Goal: Task Accomplishment & Management: Complete application form

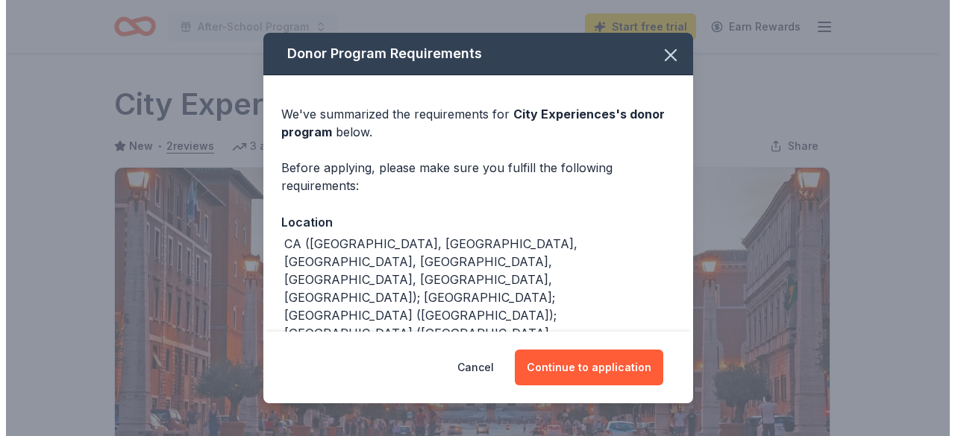
scroll to position [254, 0]
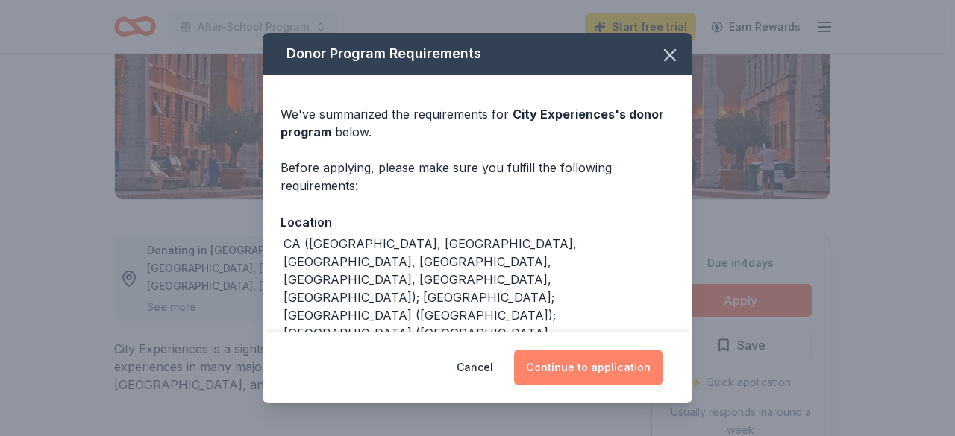
click at [606, 372] on button "Continue to application" at bounding box center [588, 368] width 148 height 36
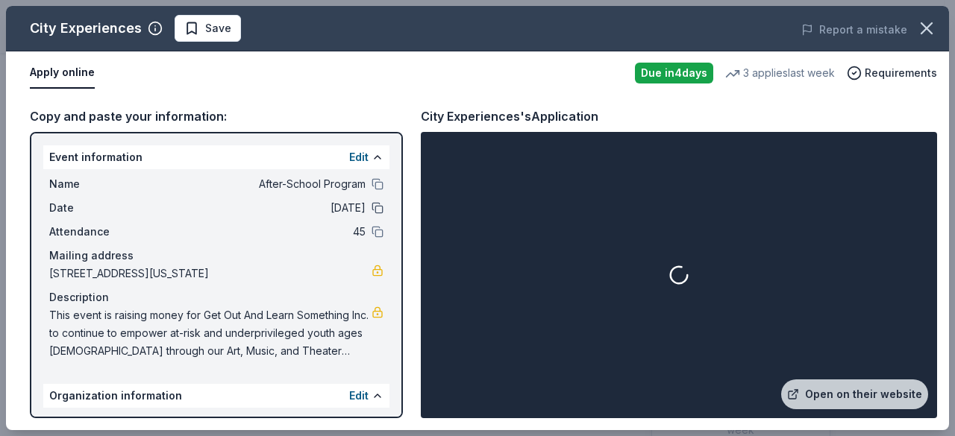
click at [371, 208] on button at bounding box center [377, 208] width 12 height 12
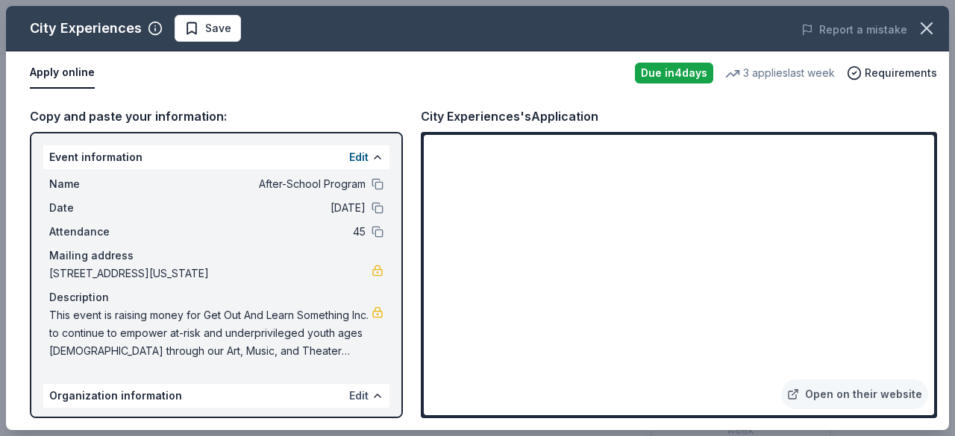
click at [349, 399] on button "Edit" at bounding box center [358, 396] width 19 height 18
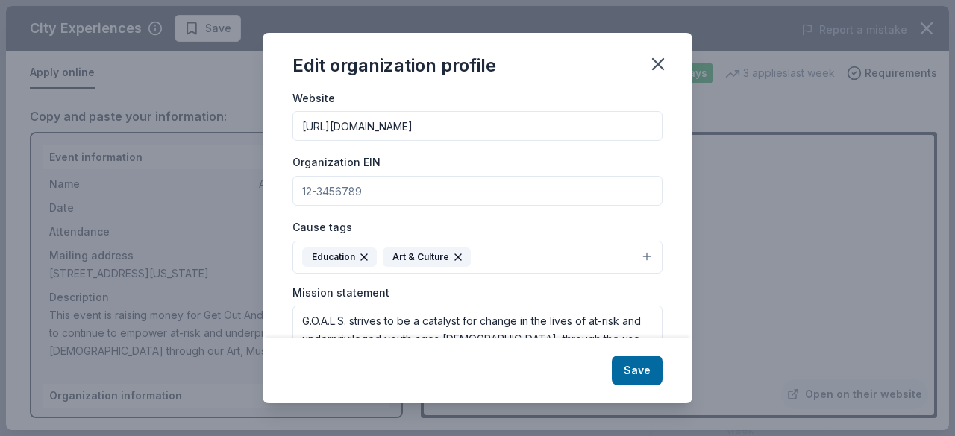
scroll to position [159, 0]
click at [506, 191] on input "Organization EIN" at bounding box center [477, 192] width 370 height 30
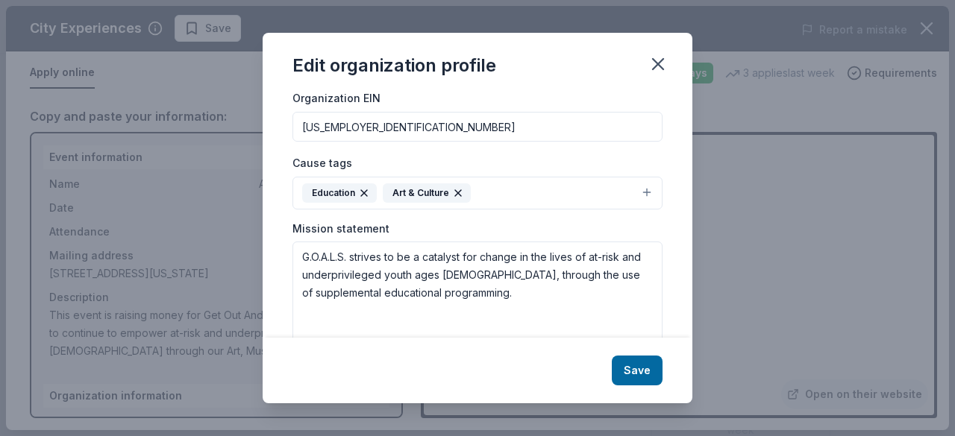
scroll to position [251, 0]
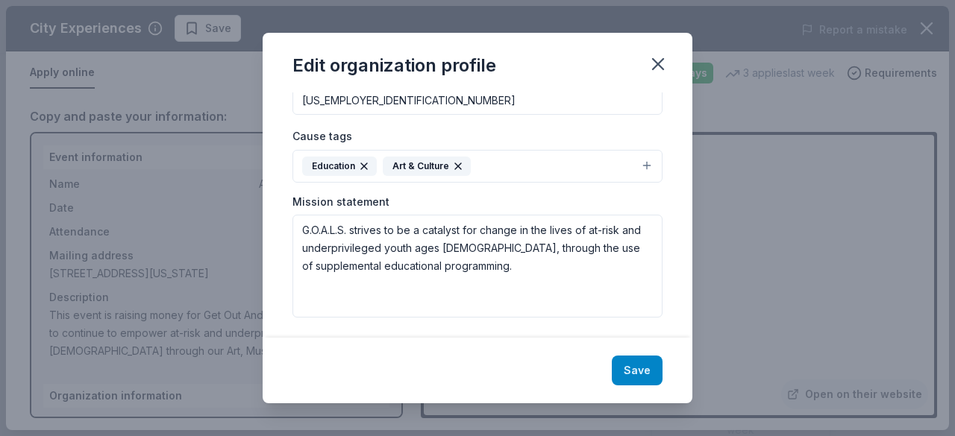
type input "82-0913004"
click at [643, 373] on button "Save" at bounding box center [637, 371] width 51 height 30
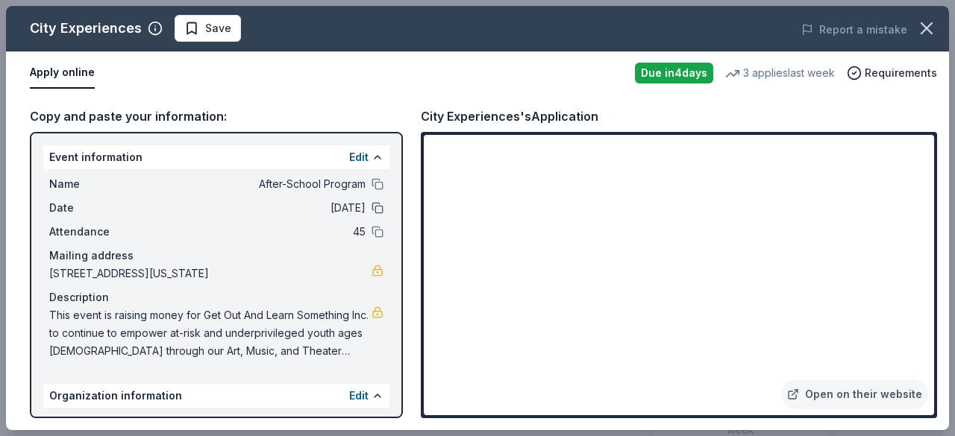
click at [371, 207] on button at bounding box center [377, 208] width 12 height 12
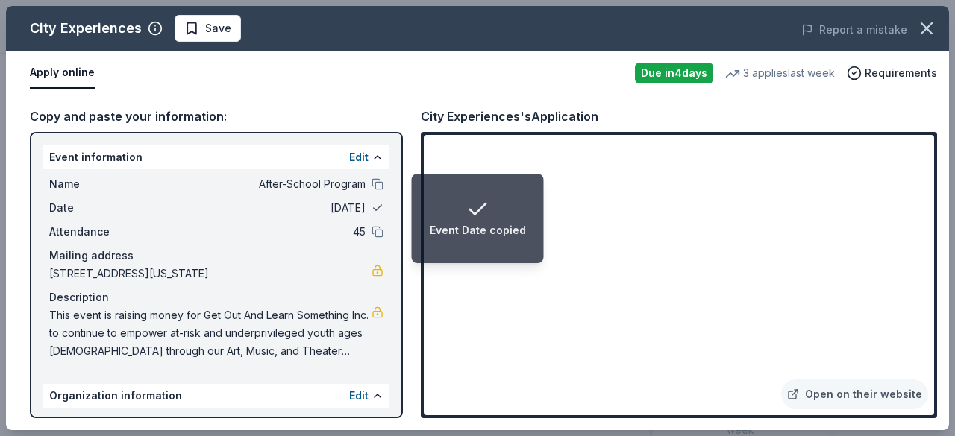
click at [371, 207] on button at bounding box center [377, 208] width 12 height 12
click at [353, 155] on button "Edit" at bounding box center [358, 157] width 19 height 18
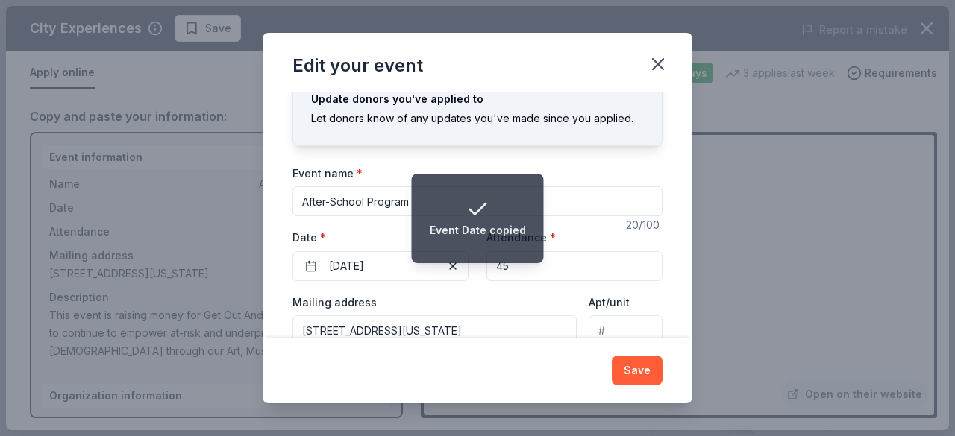
scroll to position [50, 0]
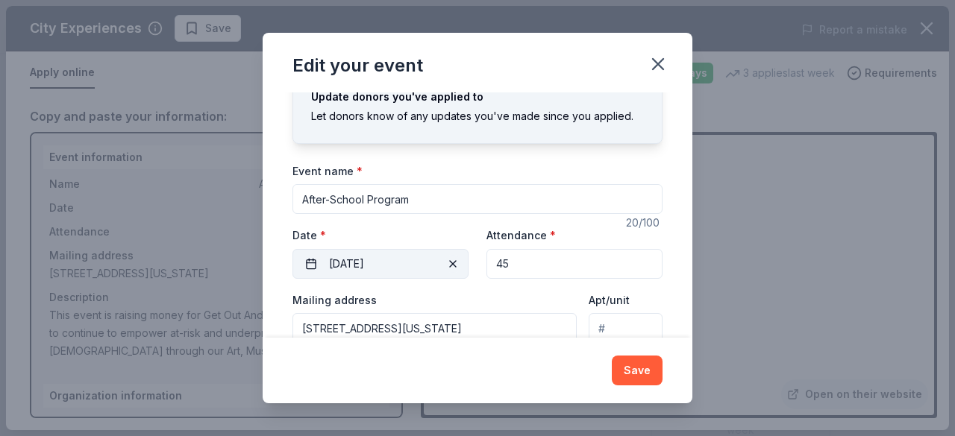
click at [444, 267] on span "button" at bounding box center [453, 264] width 18 height 18
click at [397, 271] on button "Pick a date" at bounding box center [380, 264] width 176 height 30
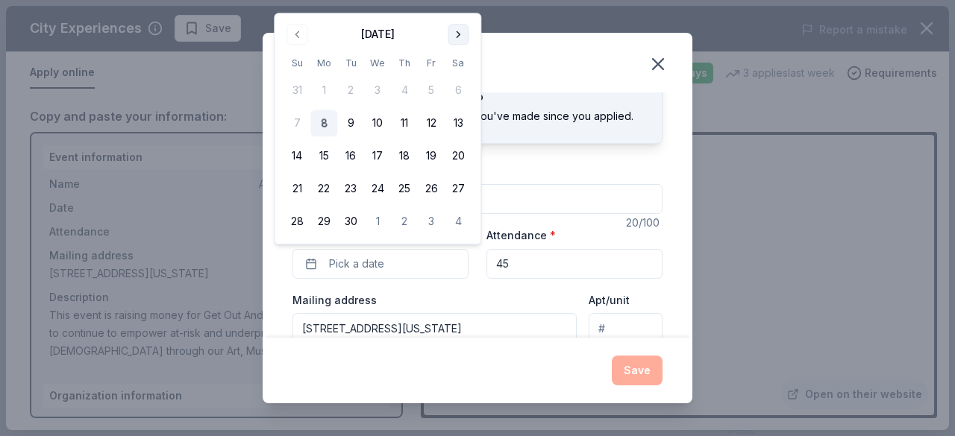
click at [458, 37] on button "Go to next month" at bounding box center [457, 34] width 21 height 21
click at [461, 33] on button "Go to next month" at bounding box center [457, 34] width 21 height 21
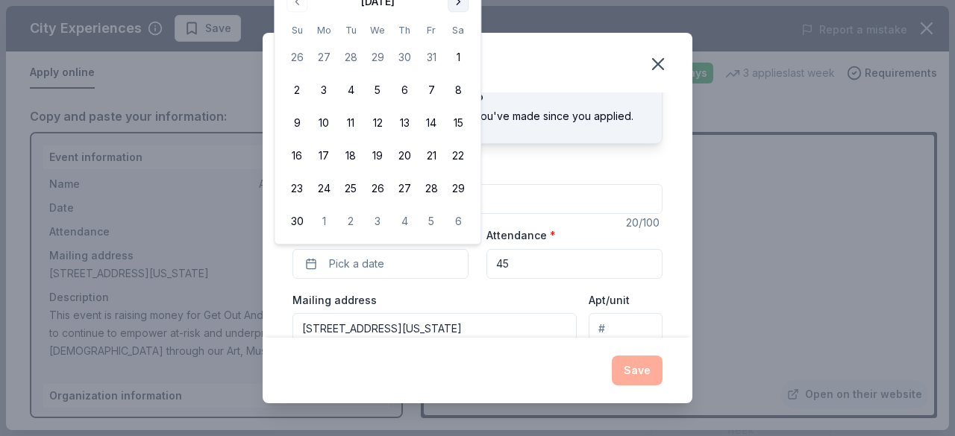
click at [463, 10] on button "Go to next month" at bounding box center [457, 1] width 21 height 21
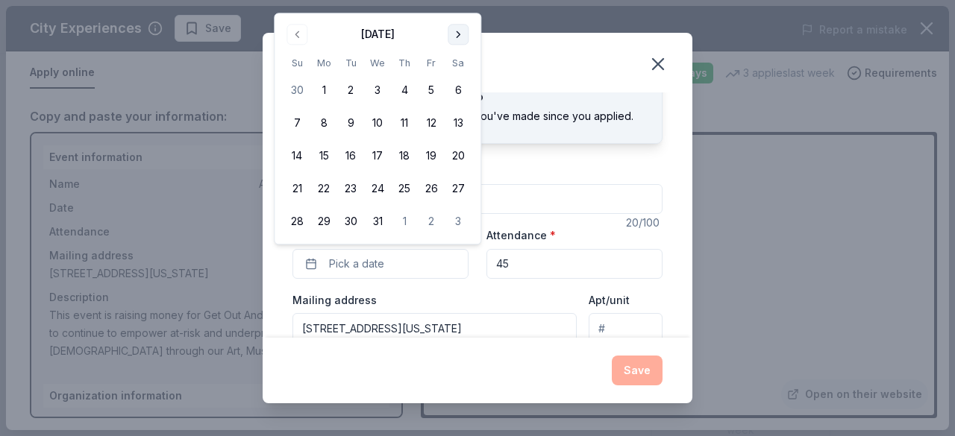
click at [464, 31] on button "Go to next month" at bounding box center [457, 34] width 21 height 21
click at [325, 194] on button "19" at bounding box center [323, 189] width 27 height 27
click at [529, 263] on input "45" at bounding box center [574, 264] width 176 height 30
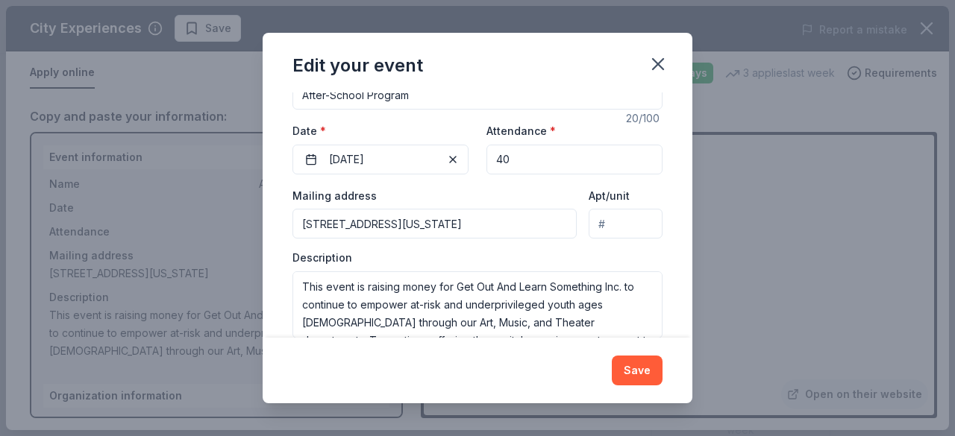
scroll to position [155, 0]
type input "40"
click at [637, 371] on button "Save" at bounding box center [637, 371] width 51 height 30
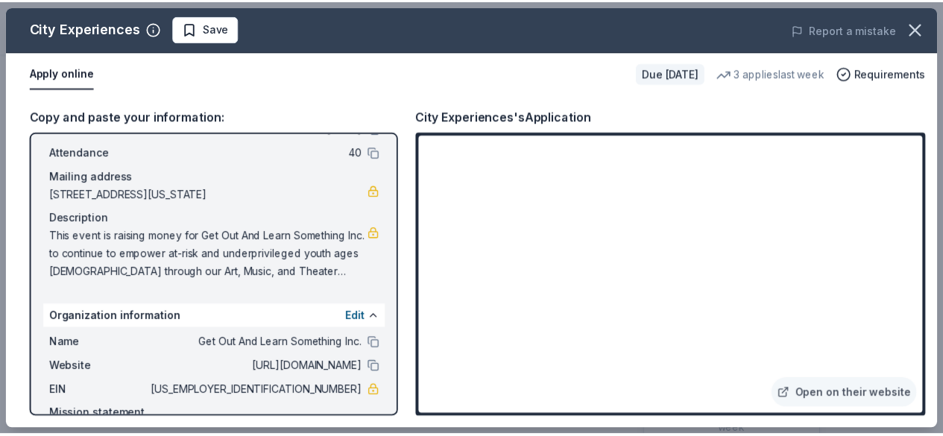
scroll to position [158, 0]
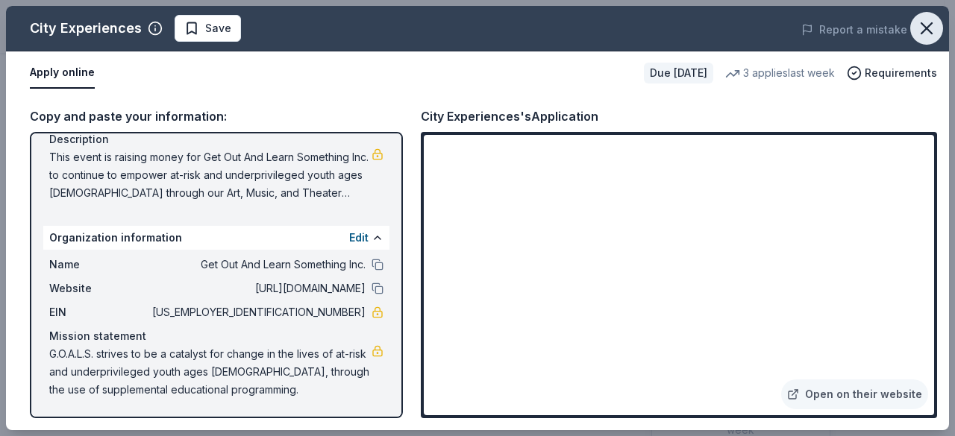
click at [924, 29] on icon "button" at bounding box center [926, 28] width 10 height 10
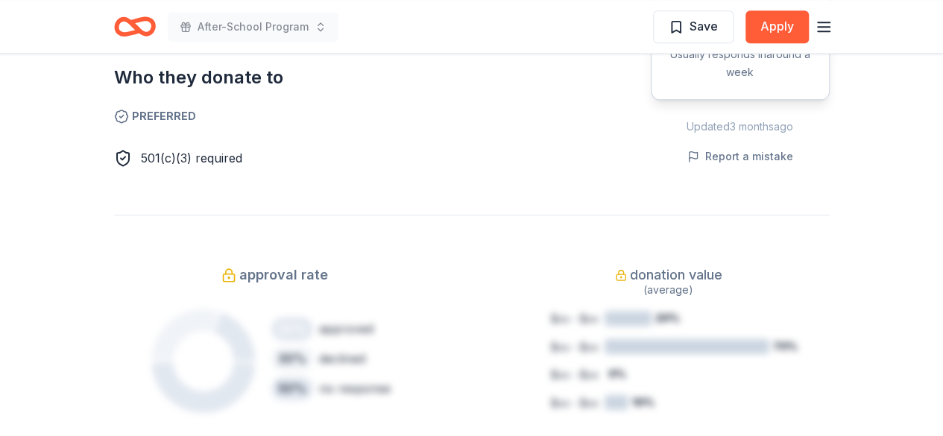
scroll to position [904, 0]
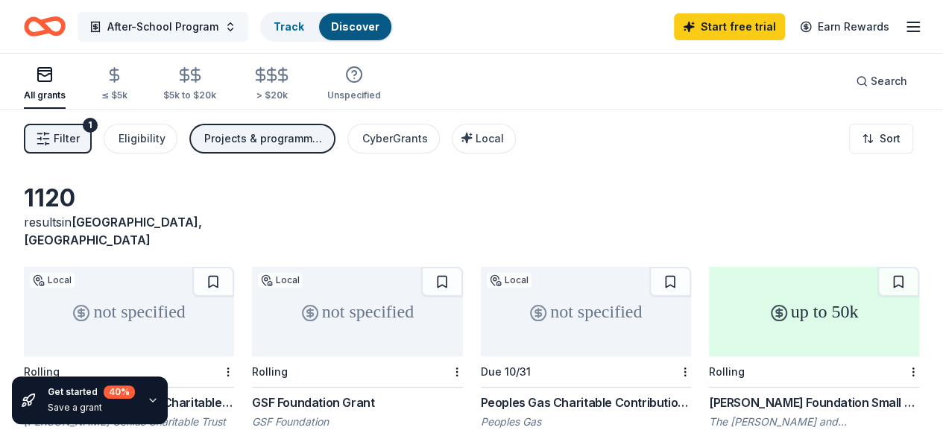
click at [242, 25] on button "After-School Program" at bounding box center [163, 27] width 171 height 30
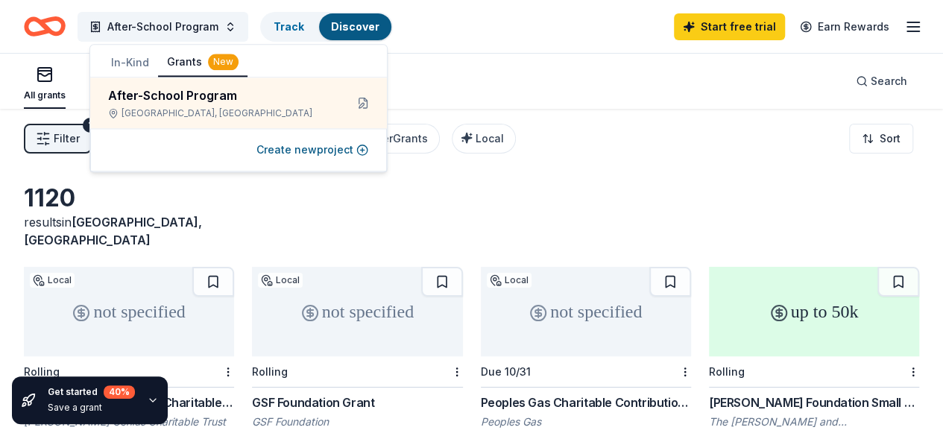
click at [131, 59] on button "In-Kind" at bounding box center [130, 62] width 56 height 27
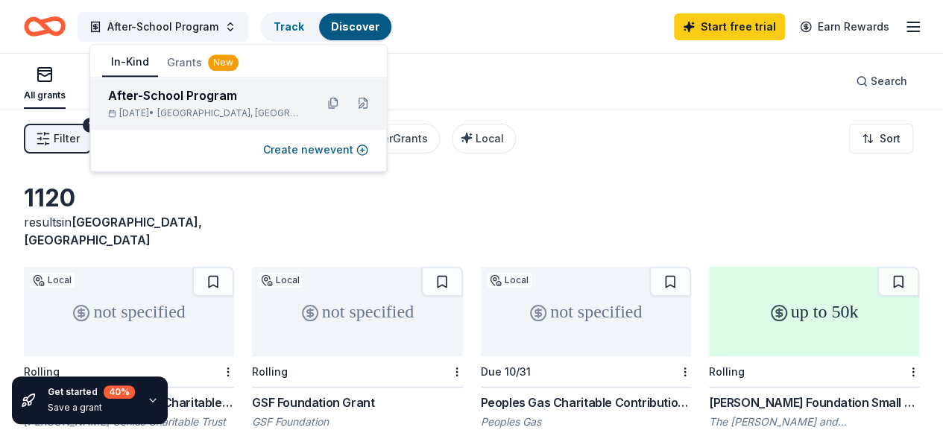
click at [164, 93] on div "After-School Program" at bounding box center [205, 96] width 195 height 18
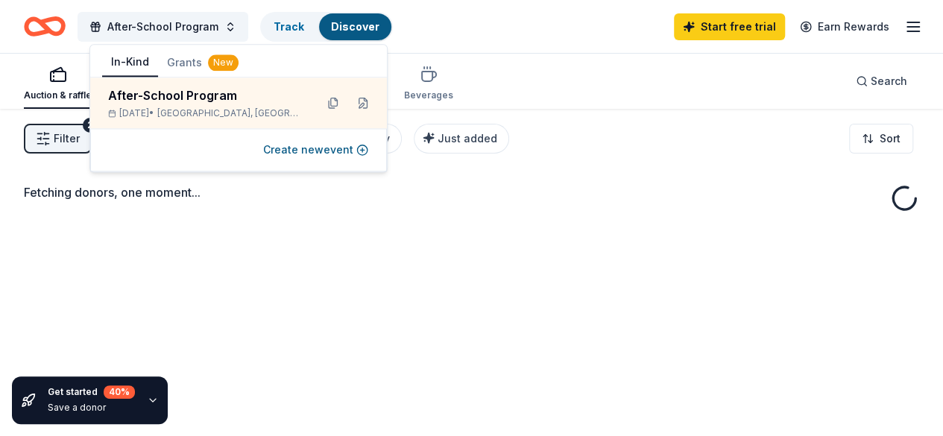
click at [676, 65] on div "Auction & raffle Meals Snacks Desserts Alcohol Beverages Search" at bounding box center [472, 81] width 896 height 55
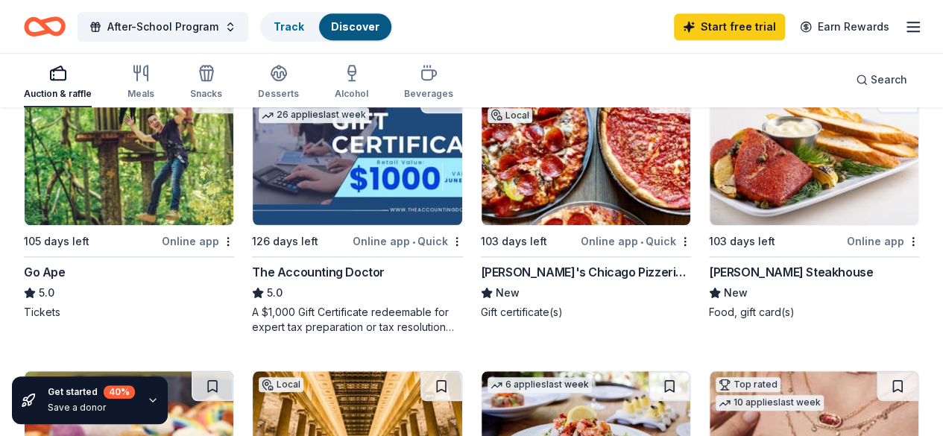
scroll to position [489, 0]
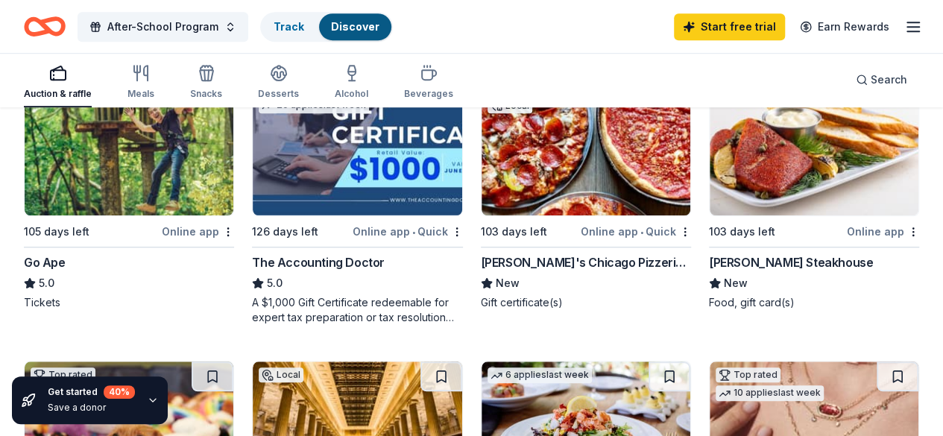
click at [253, 187] on img at bounding box center [357, 145] width 209 height 142
click at [253, 171] on img at bounding box center [357, 145] width 209 height 142
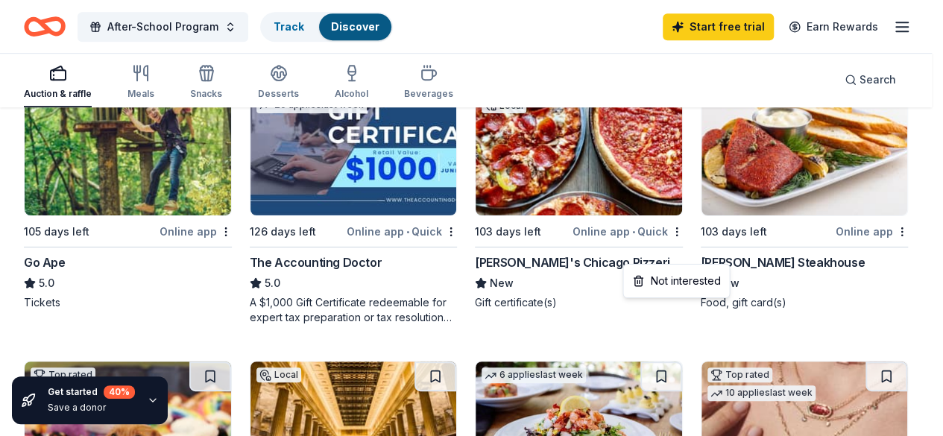
scroll to position [465, 0]
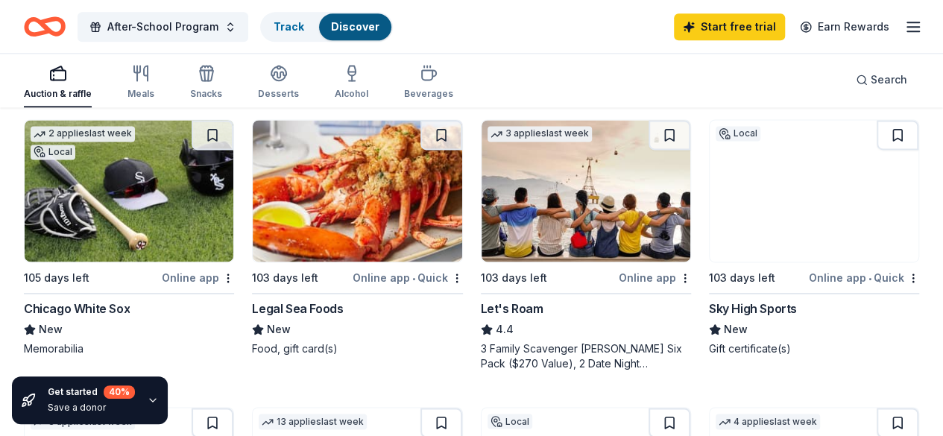
scroll to position [1031, 0]
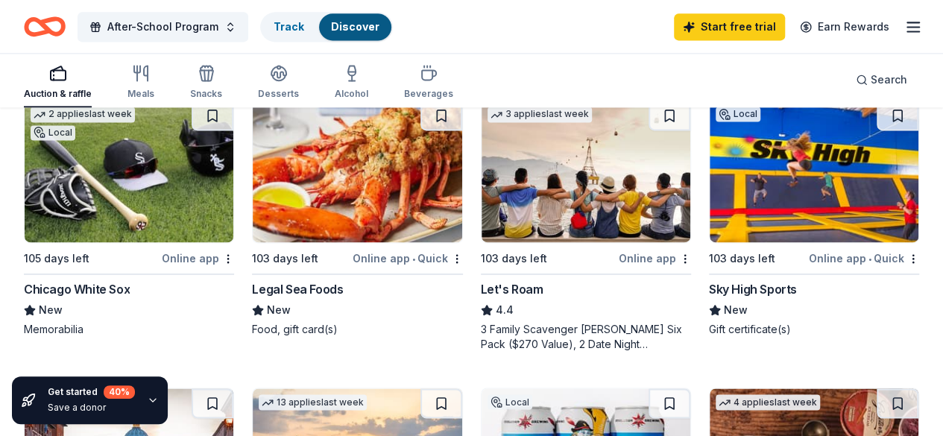
scroll to position [1041, 0]
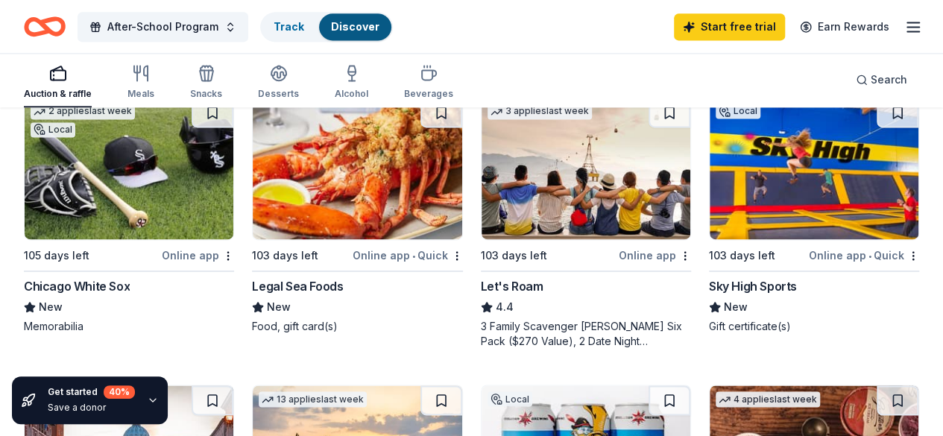
click at [710, 200] on img at bounding box center [814, 169] width 209 height 142
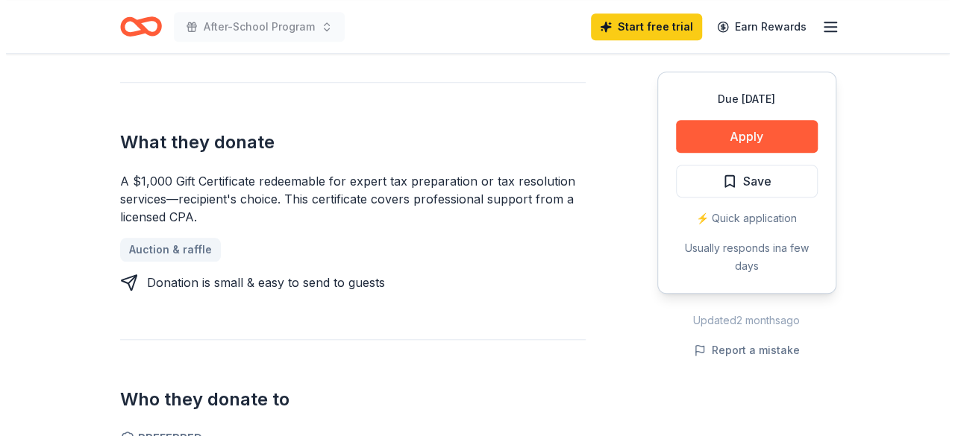
scroll to position [593, 0]
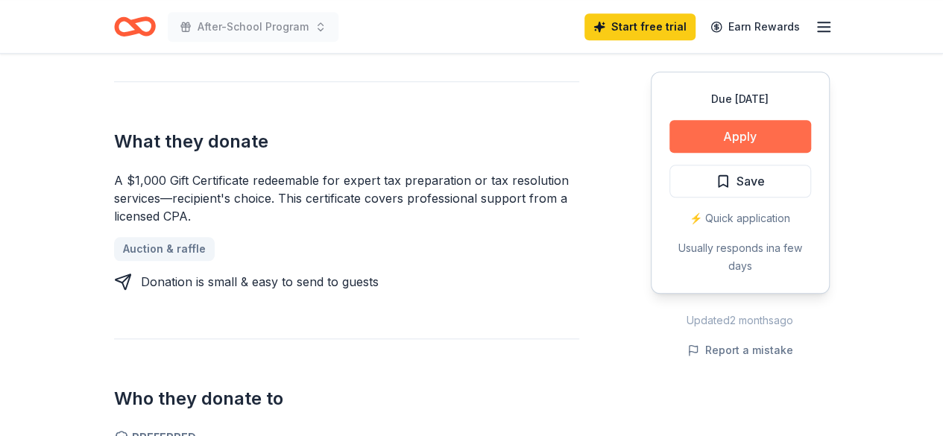
click at [791, 133] on button "Apply" at bounding box center [741, 136] width 142 height 33
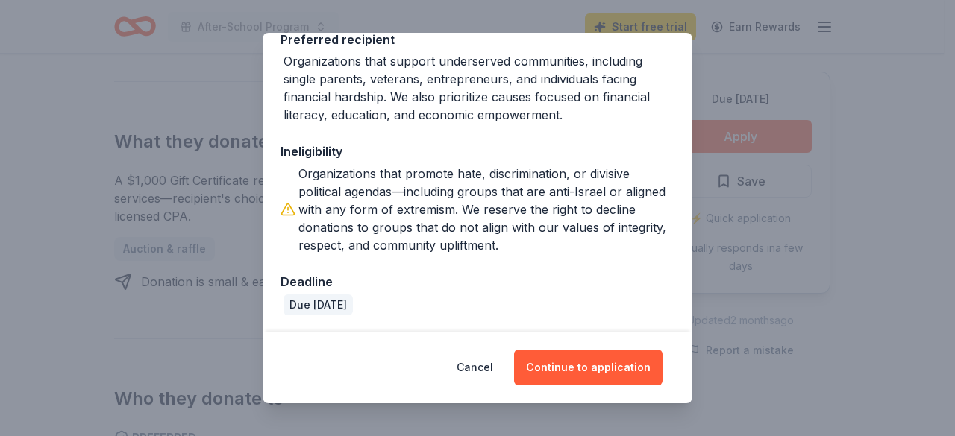
scroll to position [242, 0]
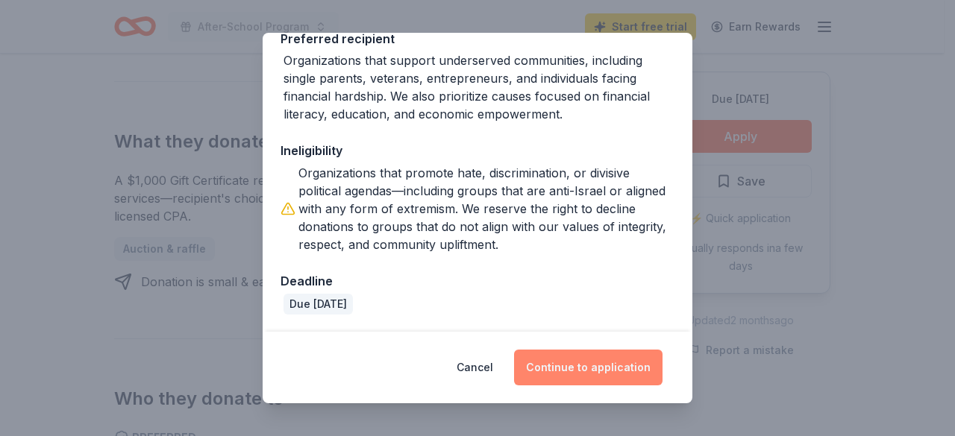
click at [605, 370] on button "Continue to application" at bounding box center [588, 368] width 148 height 36
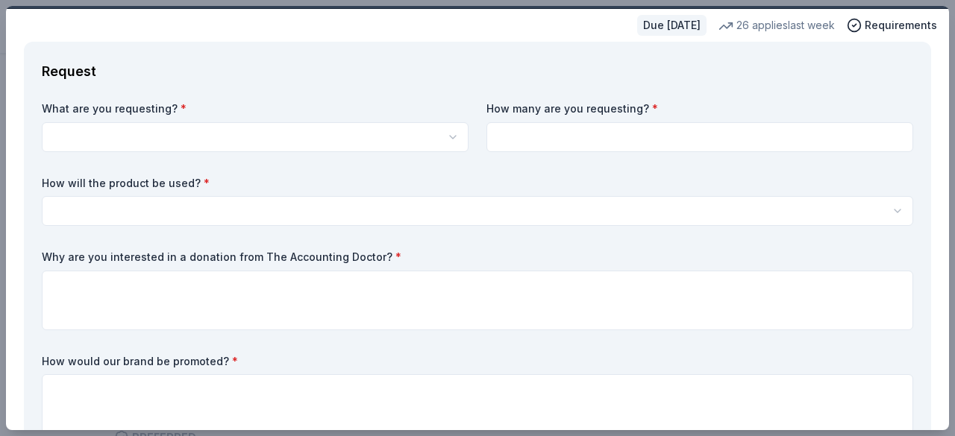
scroll to position [46, 0]
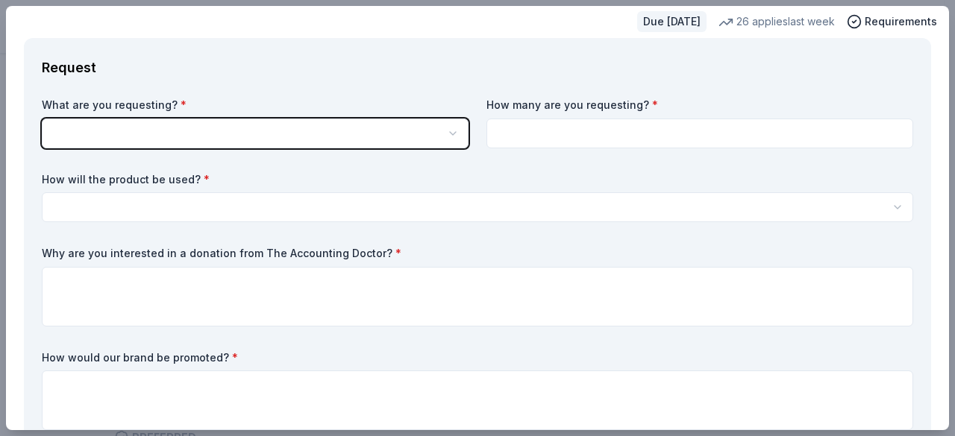
click at [441, 144] on button "button" at bounding box center [255, 134] width 427 height 30
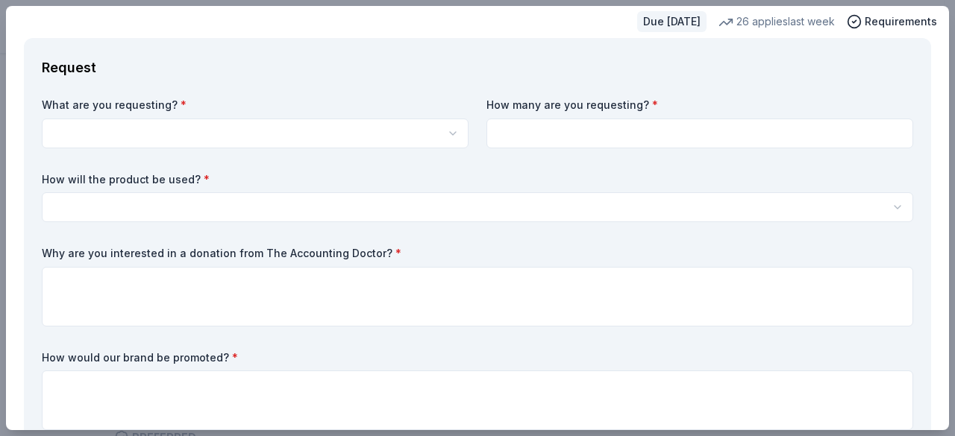
scroll to position [0, 0]
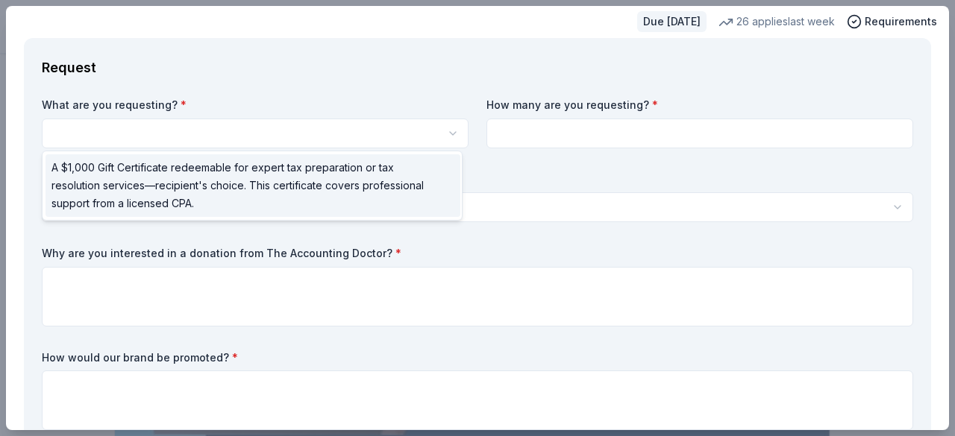
click at [428, 183] on span "A $1,000 Gift Certificate redeemable for expert tax preparation or tax resoluti…" at bounding box center [243, 186] width 385 height 54
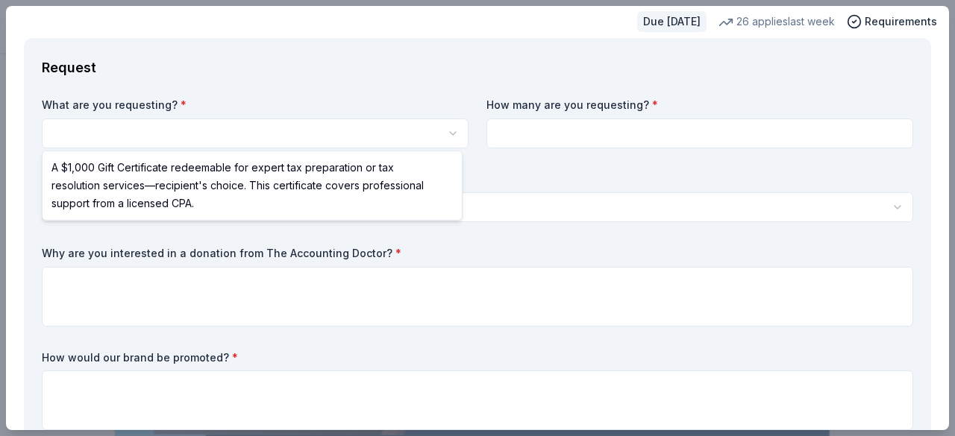
select select "A $1,000 Gift Certificate redeemable for expert tax preparation or tax resoluti…"
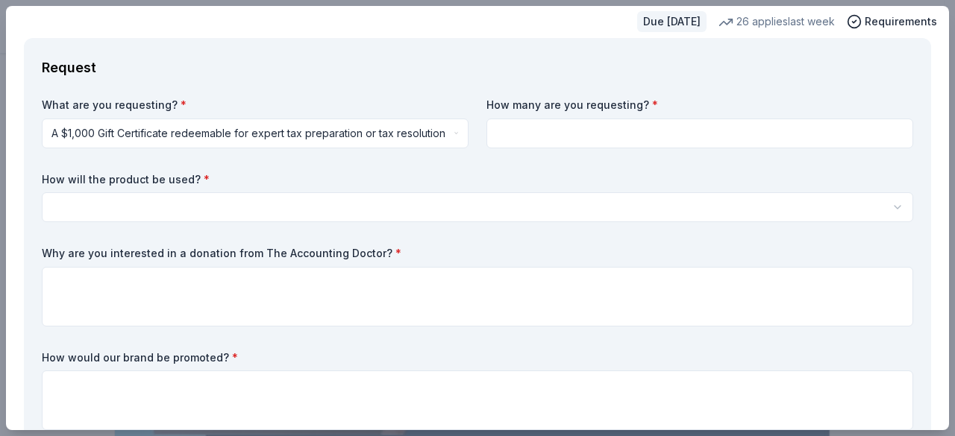
click at [719, 136] on input at bounding box center [699, 134] width 427 height 30
type input "1"
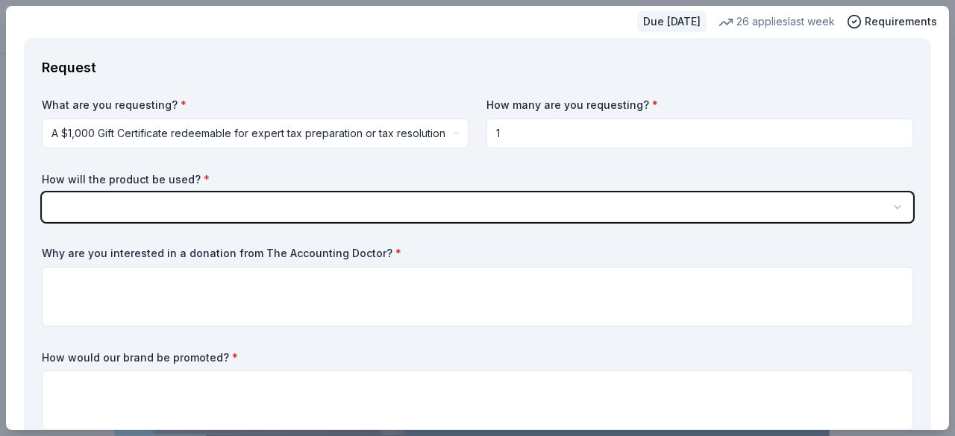
click at [601, 204] on button "button" at bounding box center [477, 207] width 871 height 30
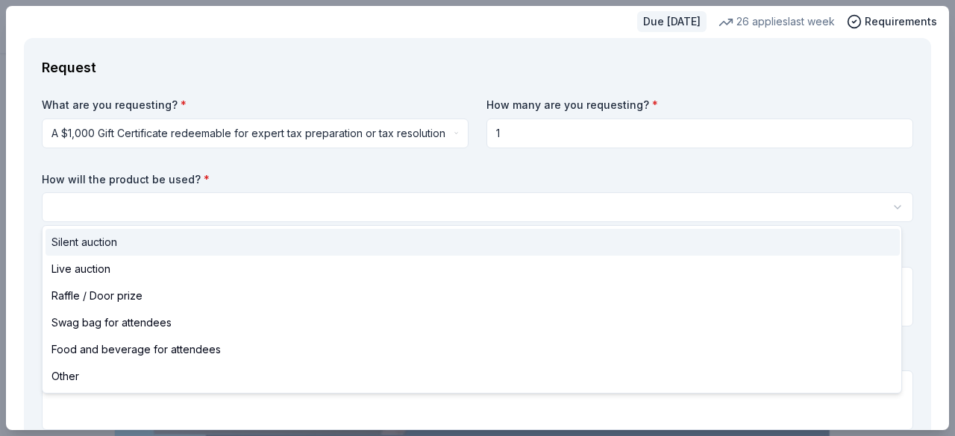
click at [521, 246] on div "Silent auction" at bounding box center [472, 242] width 854 height 27
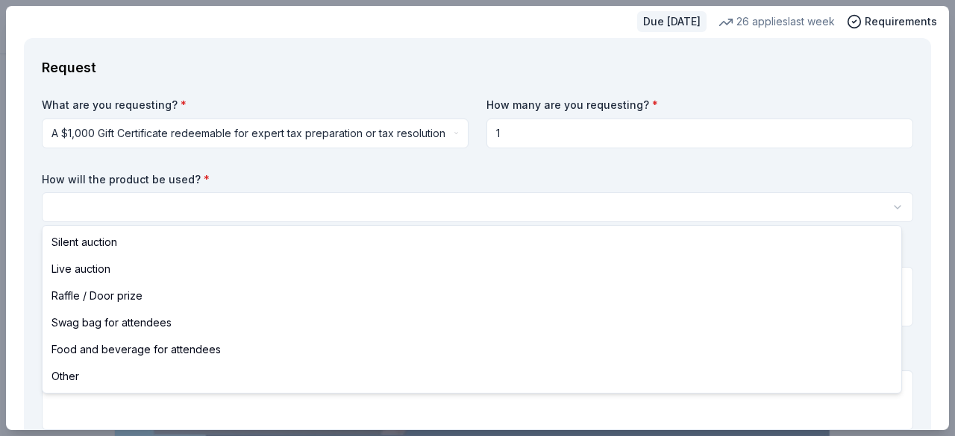
select select "silentAuction"
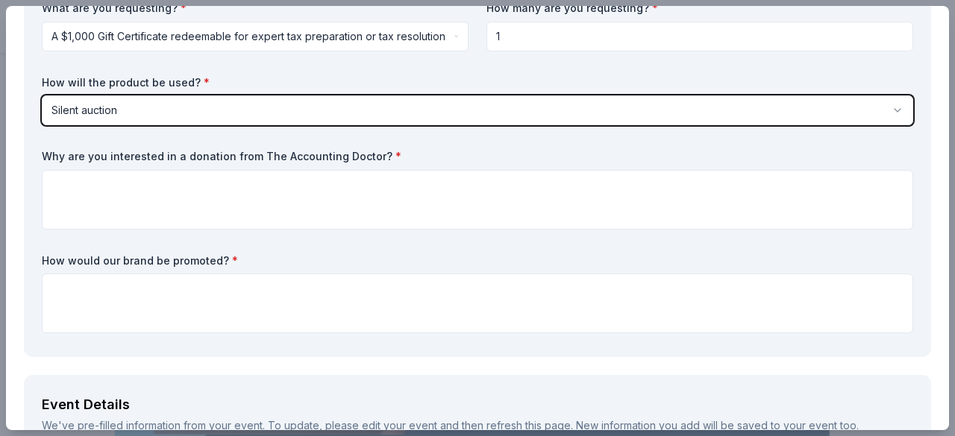
scroll to position [145, 0]
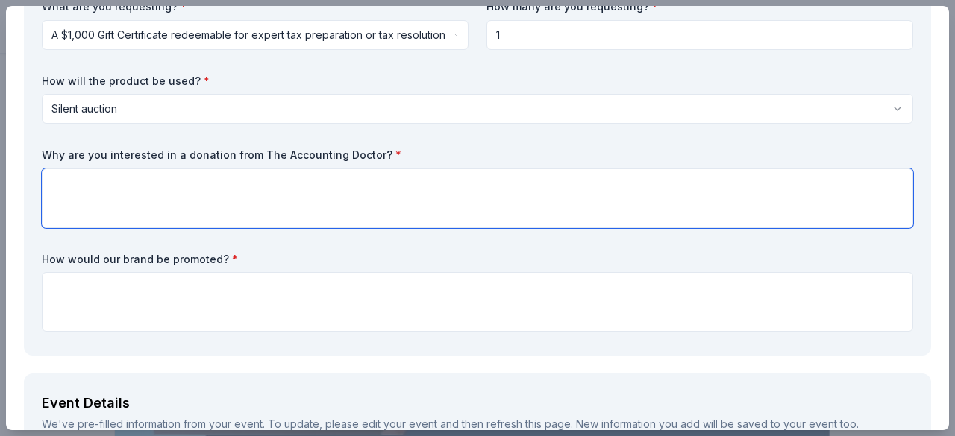
click at [697, 189] on textarea at bounding box center [477, 199] width 871 height 60
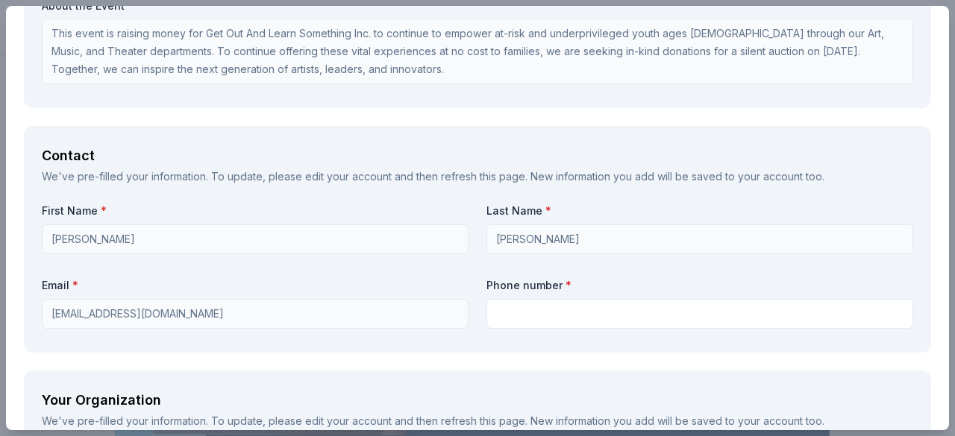
scroll to position [907, 0]
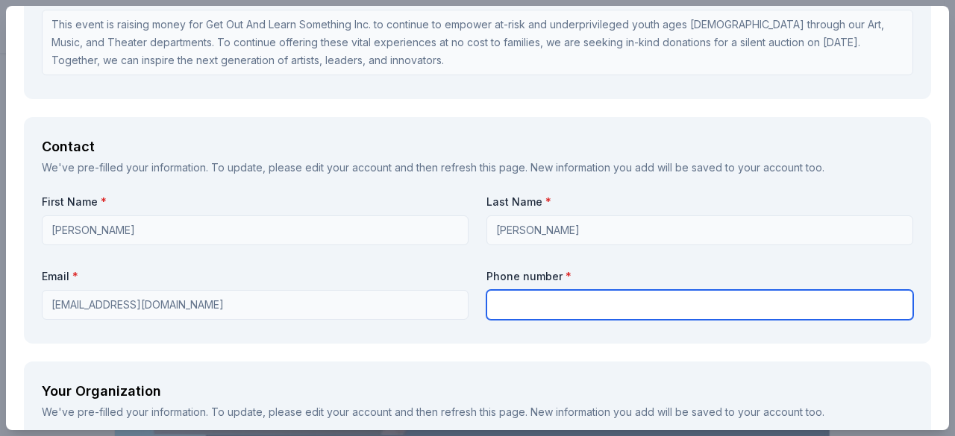
click at [710, 306] on input "text" at bounding box center [699, 305] width 427 height 30
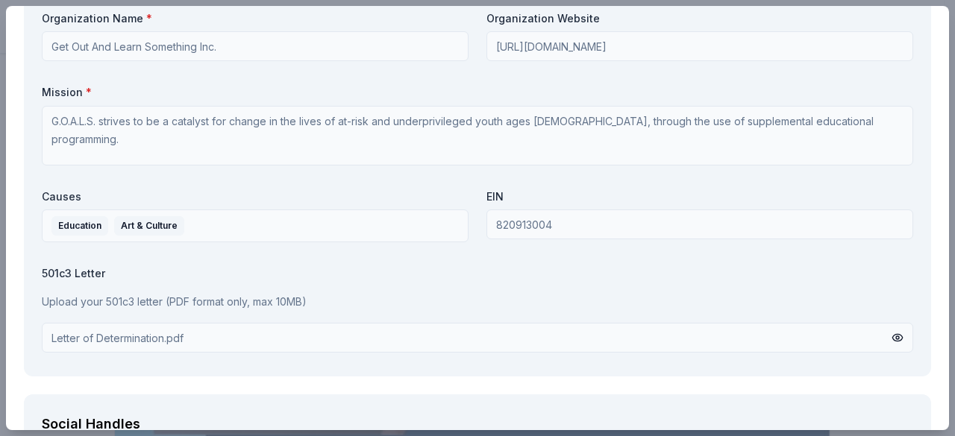
scroll to position [1324, 0]
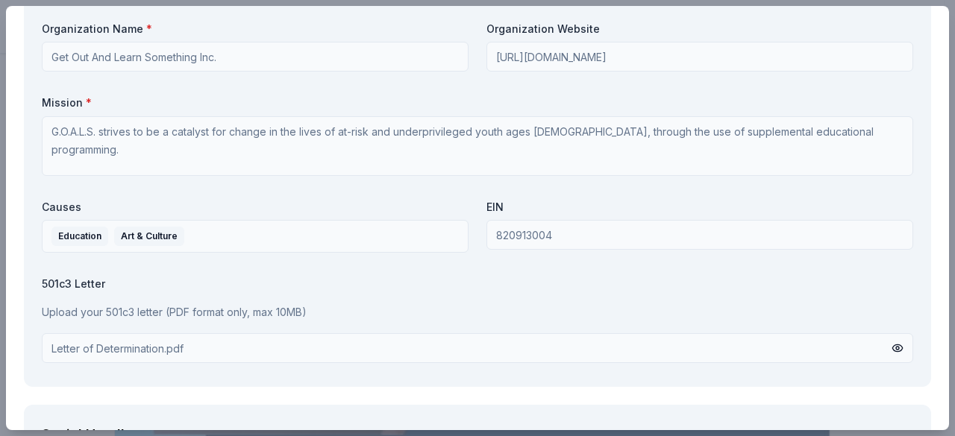
type input "312-599-2587"
click at [406, 74] on div "Organization Name * Get Out And Learn Something Inc. Organization Website http:…" at bounding box center [477, 196] width 871 height 348
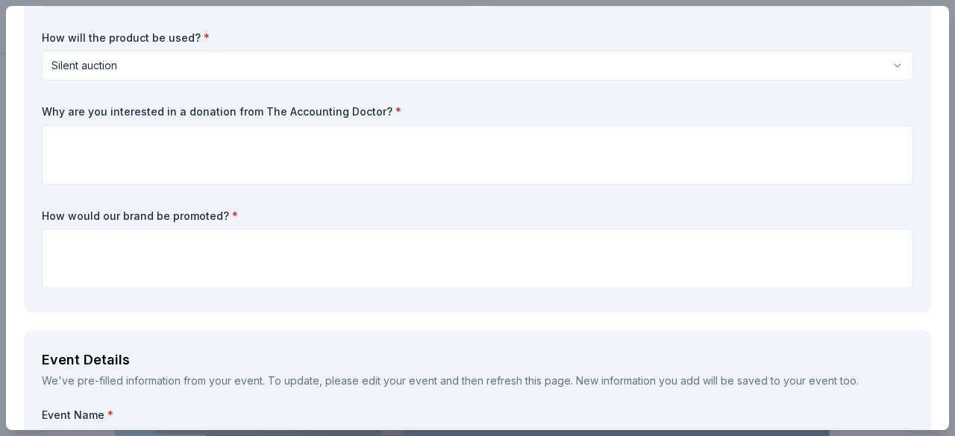
scroll to position [186, 0]
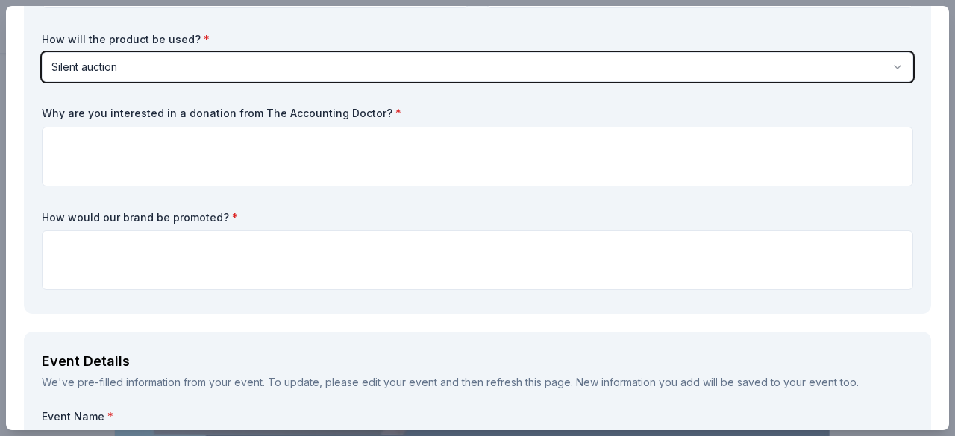
click at [864, 60] on button "Silent auction" at bounding box center [477, 67] width 871 height 30
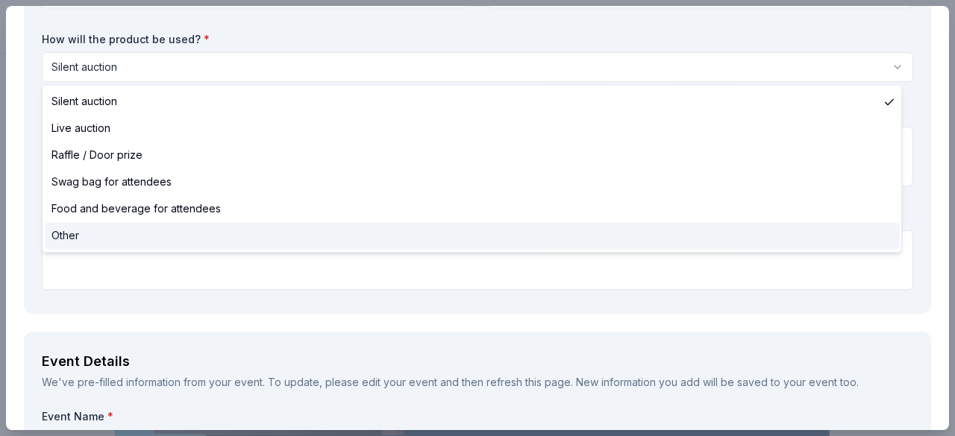
click at [224, 228] on div "Other" at bounding box center [472, 235] width 854 height 27
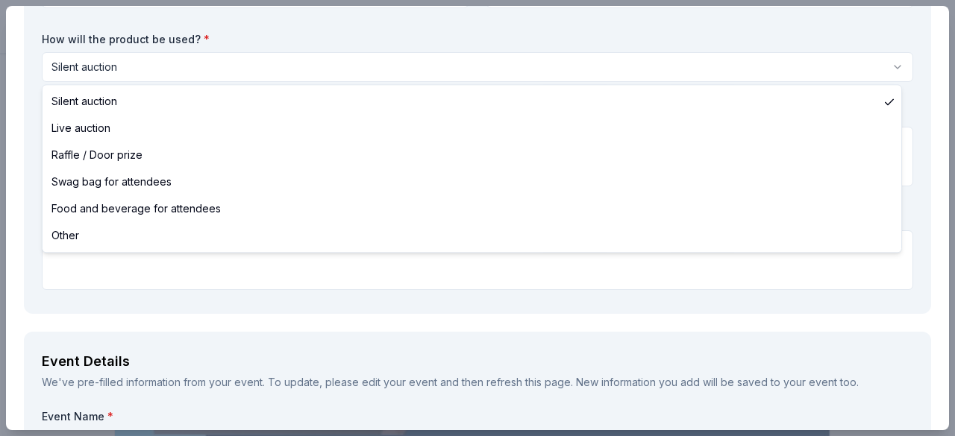
select select "other"
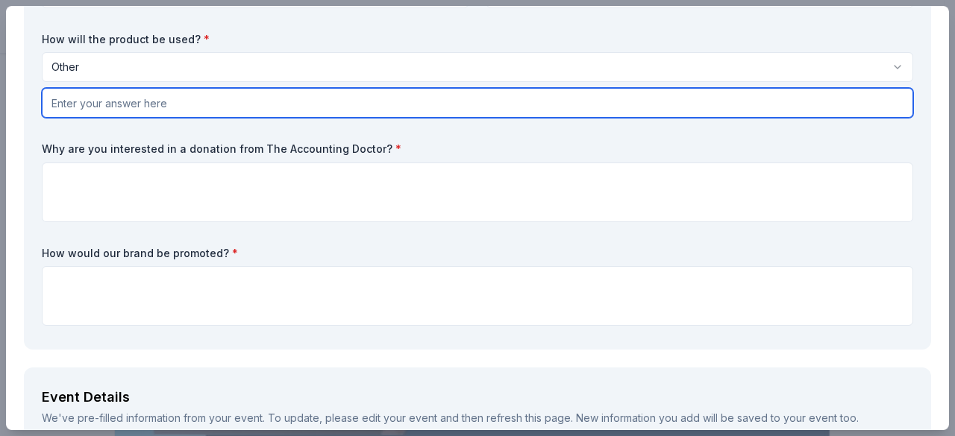
click at [585, 99] on input "text" at bounding box center [477, 103] width 871 height 30
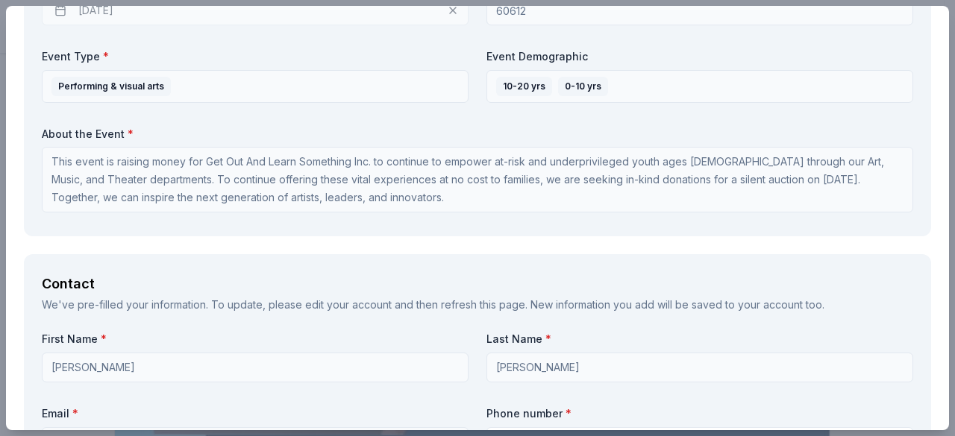
scroll to position [811, 0]
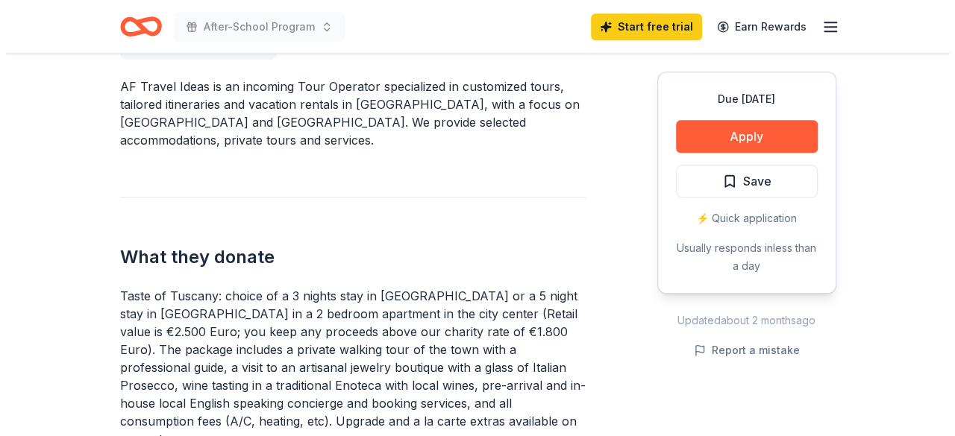
scroll to position [460, 0]
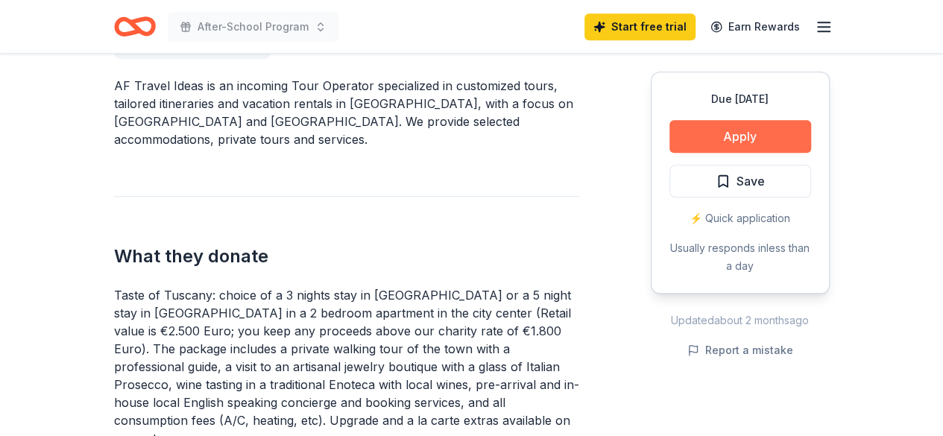
click at [782, 139] on button "Apply" at bounding box center [741, 136] width 142 height 33
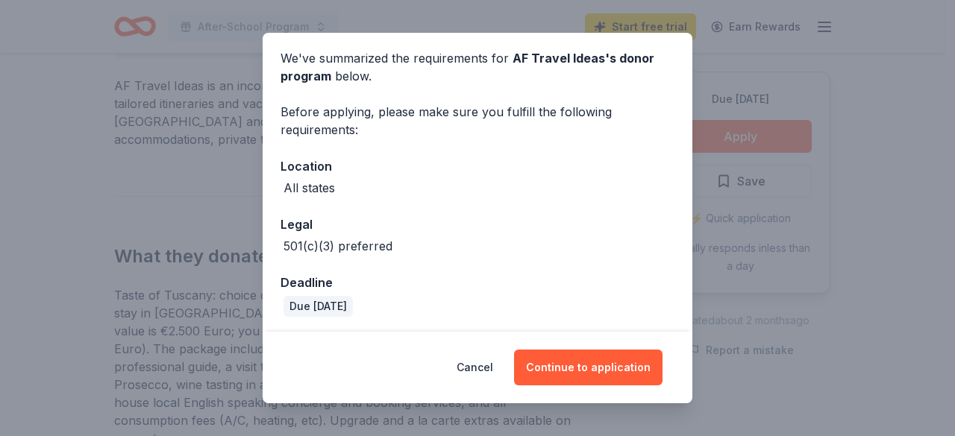
scroll to position [57, 0]
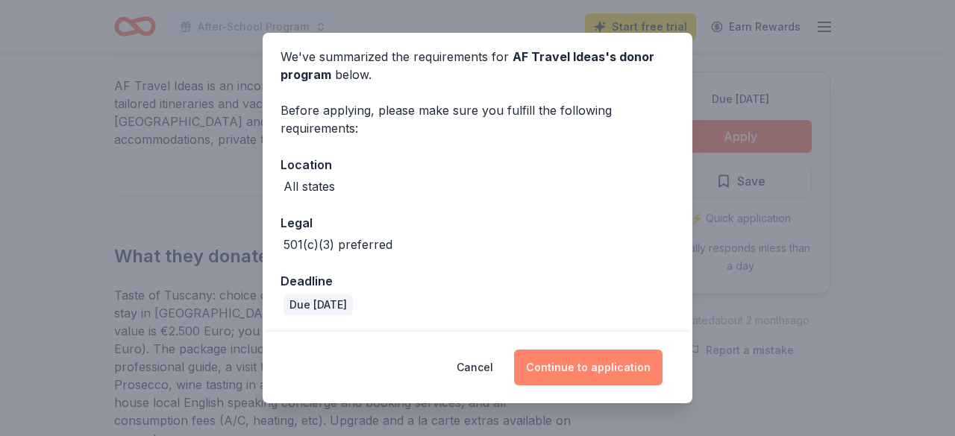
click at [613, 371] on button "Continue to application" at bounding box center [588, 368] width 148 height 36
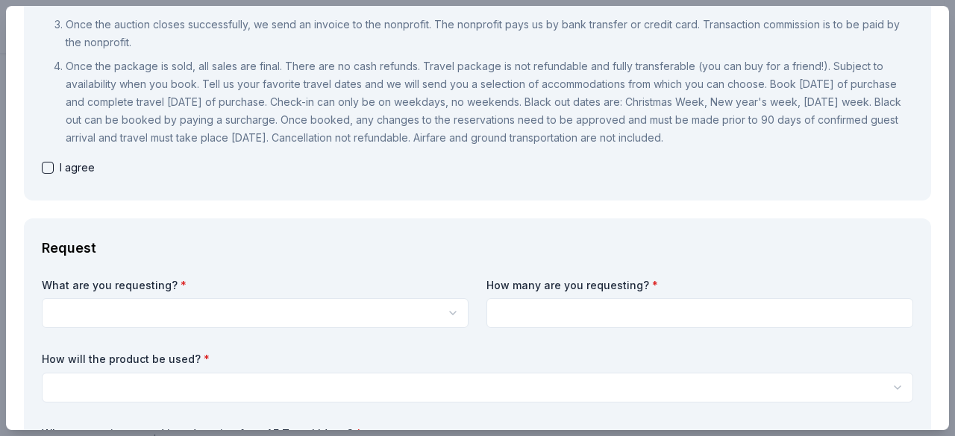
scroll to position [294, 0]
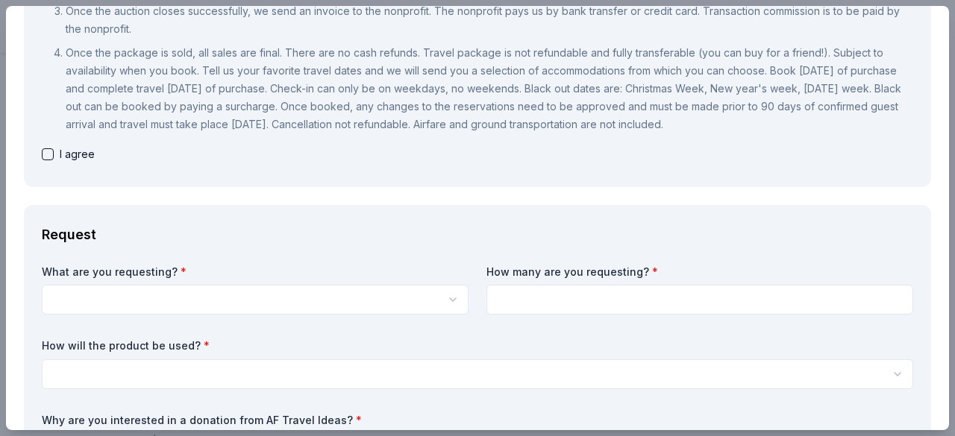
click at [48, 157] on button "button" at bounding box center [48, 154] width 12 height 12
checkbox input "true"
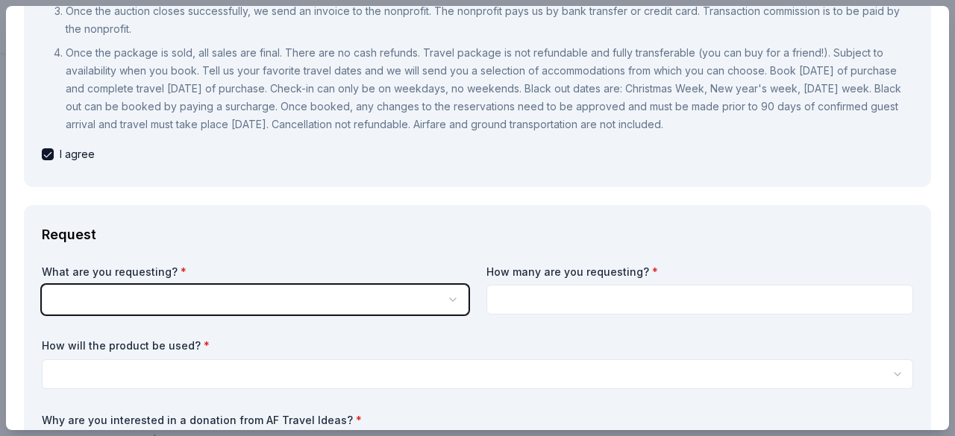
click at [436, 301] on button "button" at bounding box center [255, 300] width 427 height 30
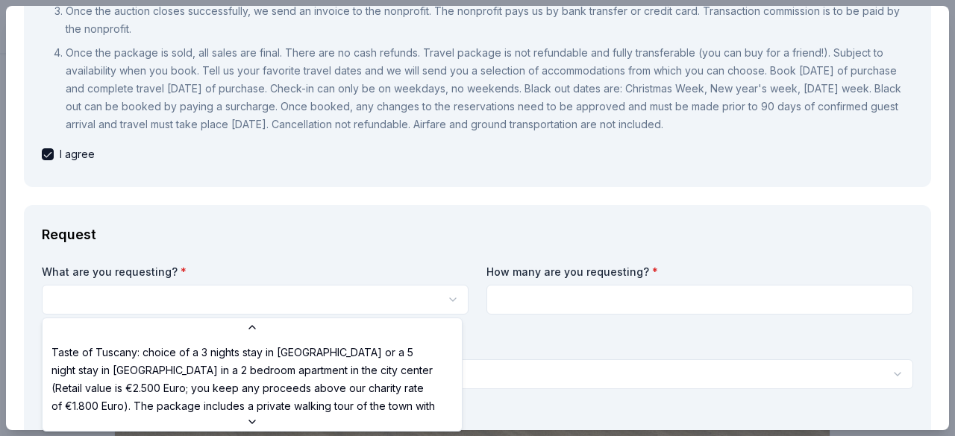
scroll to position [3, 0]
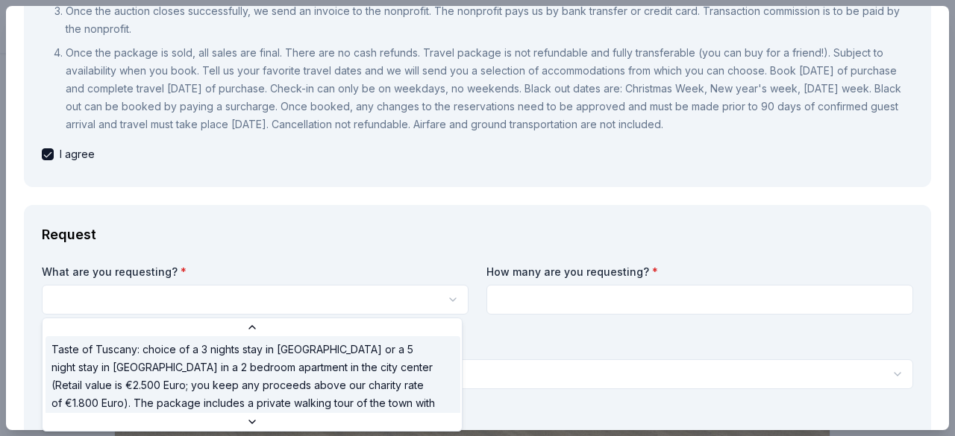
click at [353, 375] on span "Taste of Tuscany: choice of a 3 nights stay in Florence or a 5 night stay in Co…" at bounding box center [243, 421] width 385 height 161
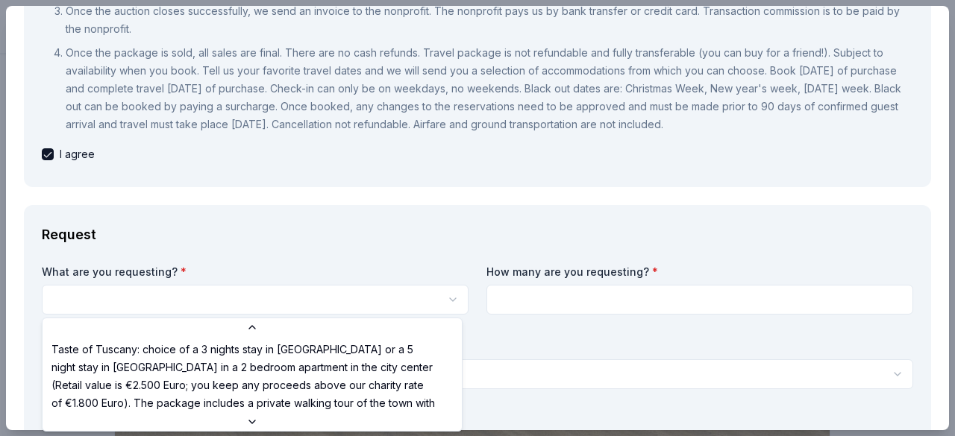
select select "Taste of Tuscany: choice of a 3 nights stay in Florence or a 5 night stay in Co…"
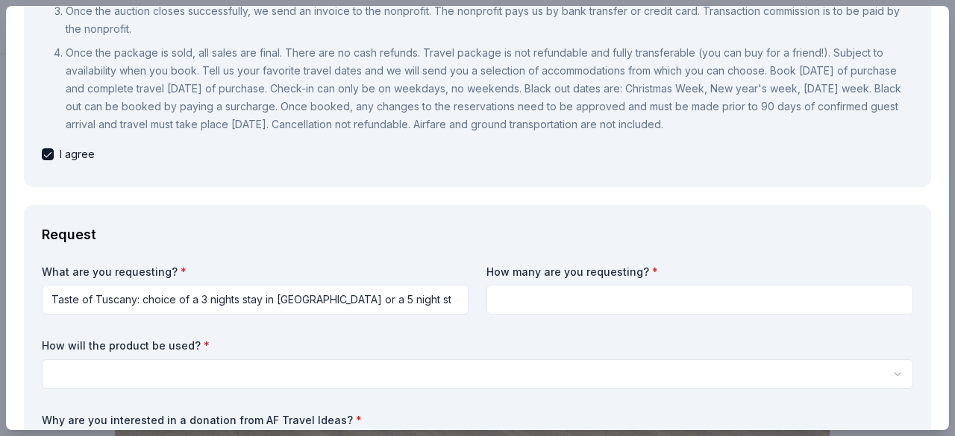
click at [704, 304] on input at bounding box center [699, 300] width 427 height 30
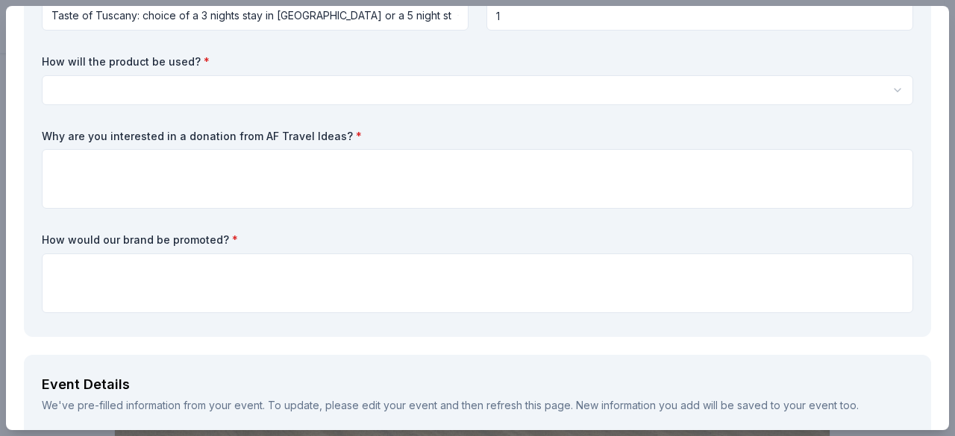
scroll to position [583, 0]
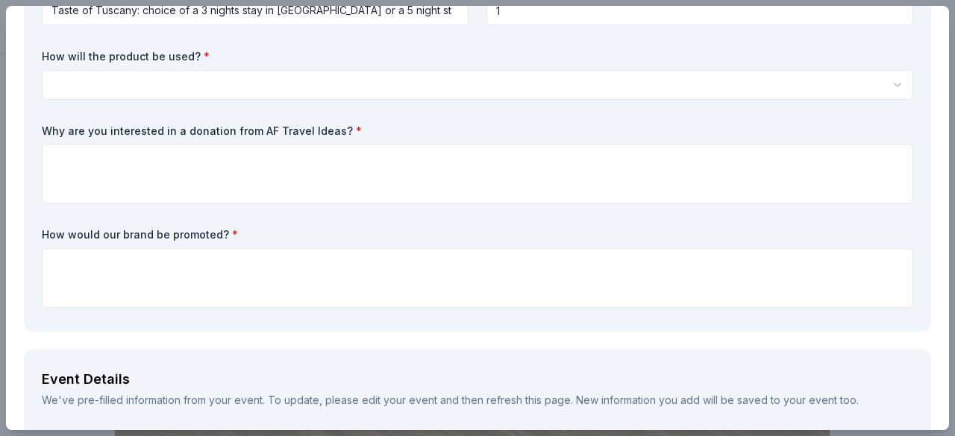
type input "1"
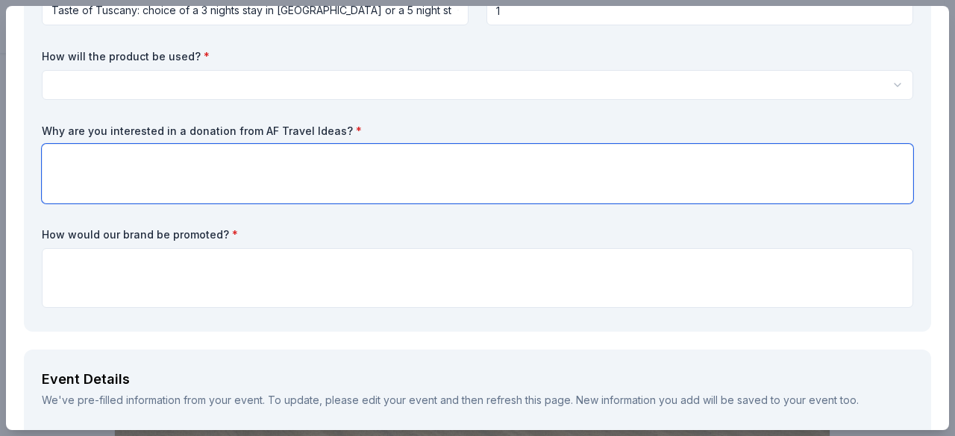
click at [710, 167] on textarea at bounding box center [477, 174] width 871 height 60
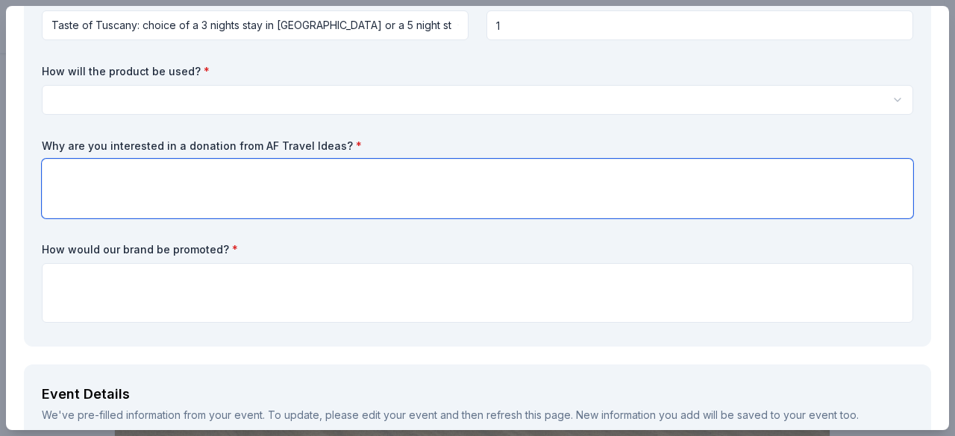
scroll to position [552, 0]
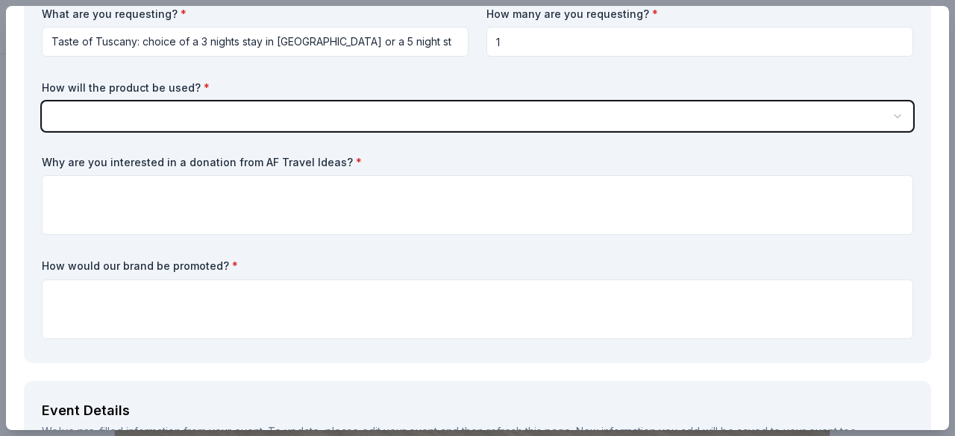
click at [867, 120] on button "button" at bounding box center [477, 116] width 871 height 30
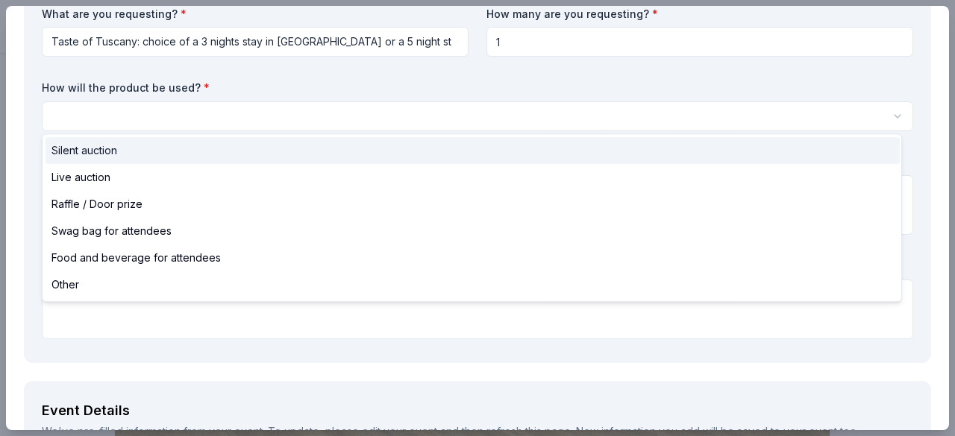
click at [697, 160] on div "Silent auction" at bounding box center [472, 150] width 854 height 27
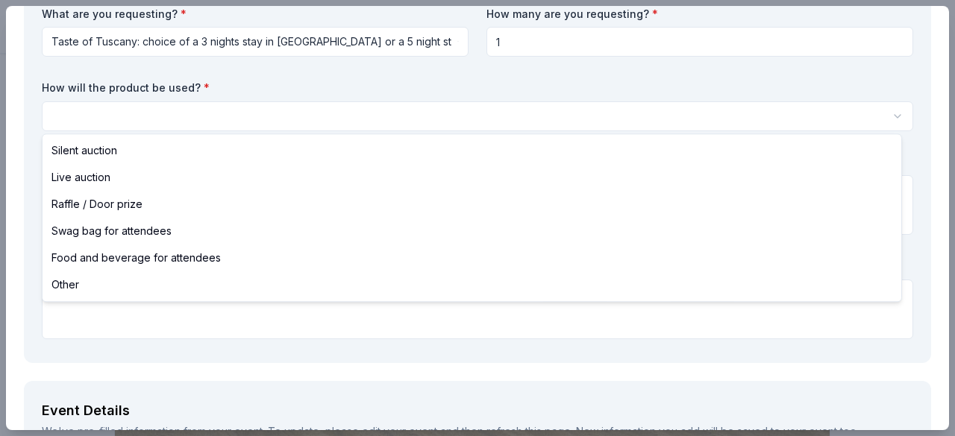
select select "silentAuction"
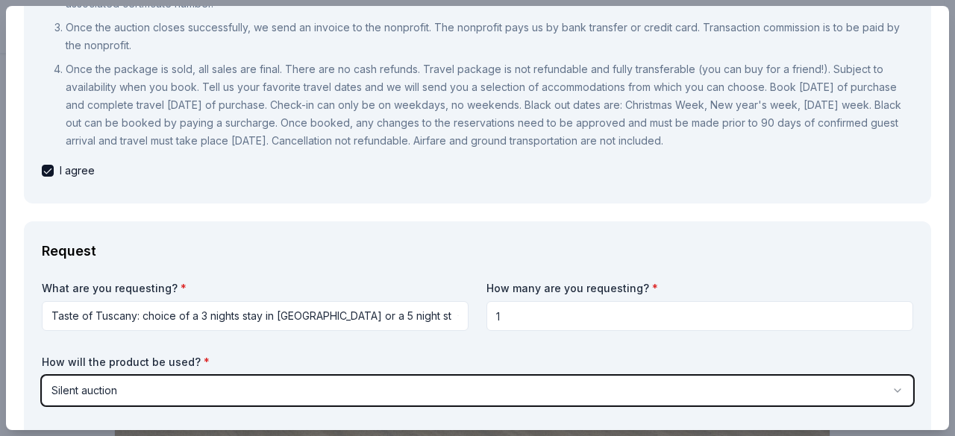
scroll to position [277, 0]
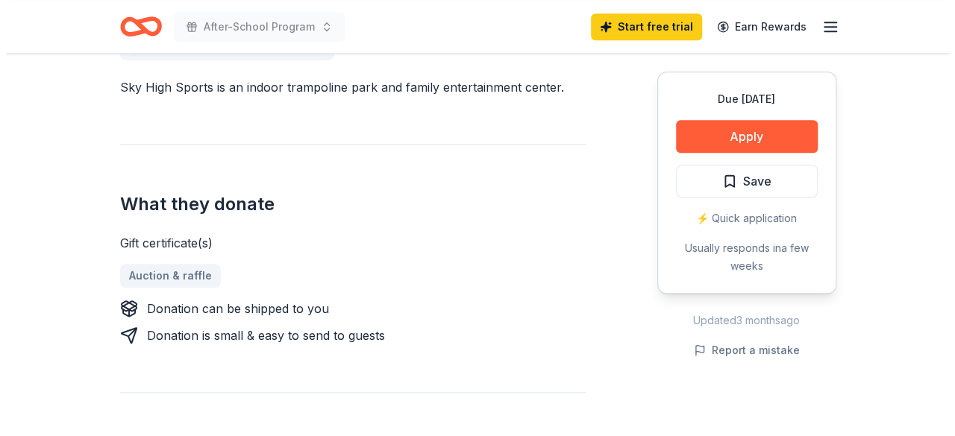
scroll to position [461, 0]
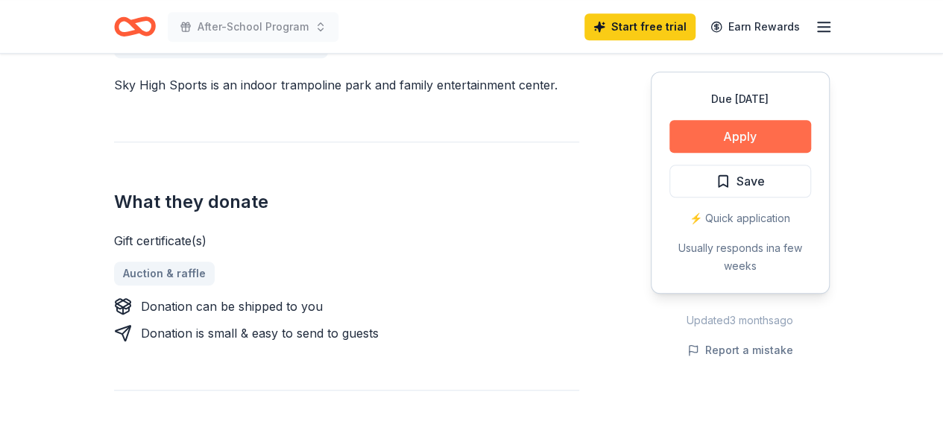
click at [782, 133] on button "Apply" at bounding box center [741, 136] width 142 height 33
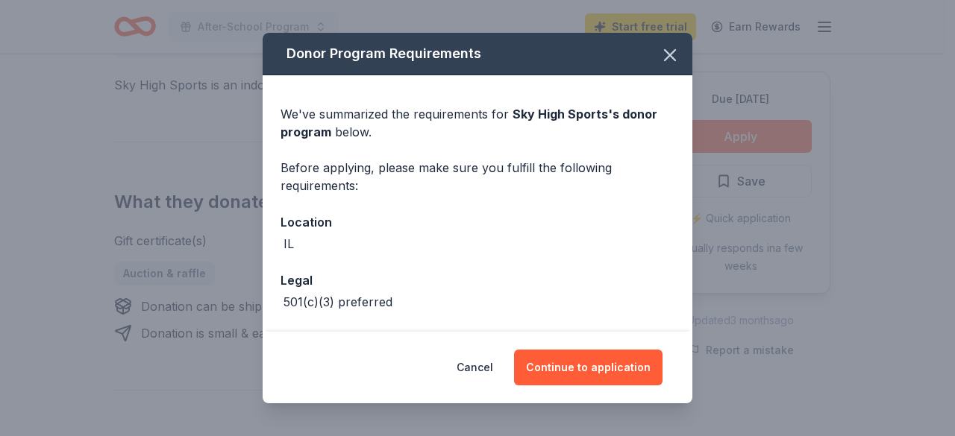
scroll to position [57, 0]
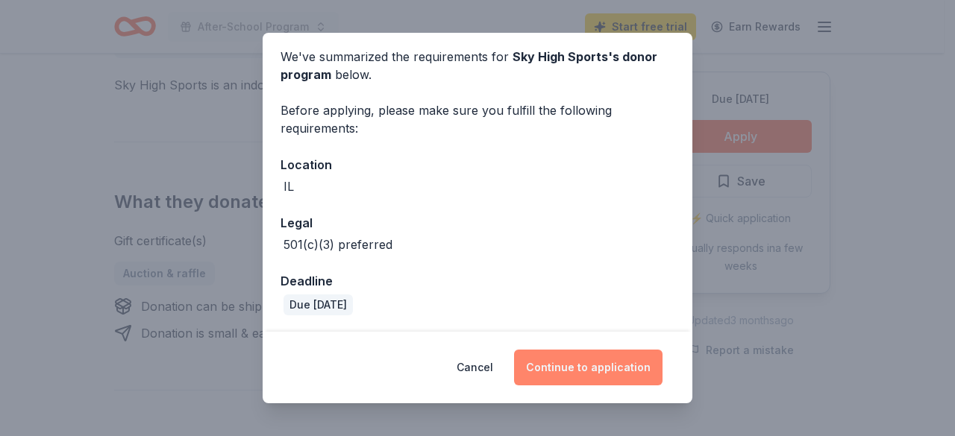
click at [602, 383] on button "Continue to application" at bounding box center [588, 368] width 148 height 36
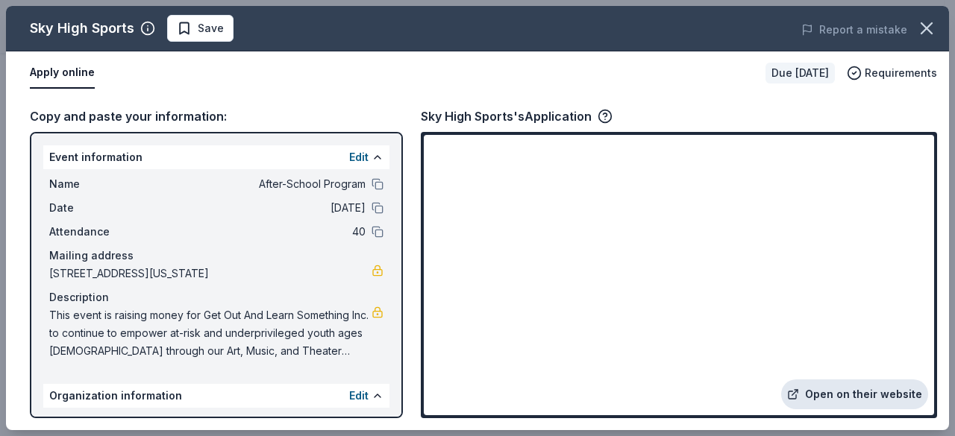
click at [865, 400] on link "Open on their website" at bounding box center [854, 395] width 147 height 30
